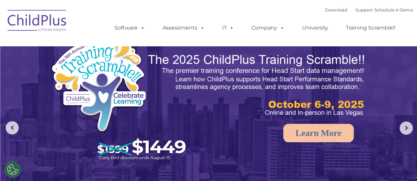
select select "MEDIUM"
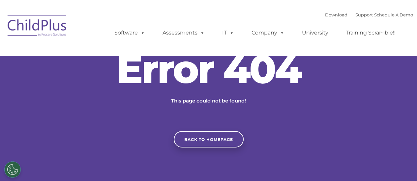
click at [54, 25] on img at bounding box center [37, 26] width 66 height 33
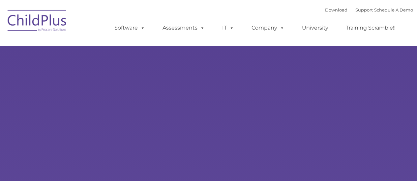
type input ""
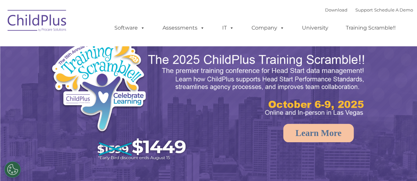
select select "MEDIUM"
